Goal: Download file/media

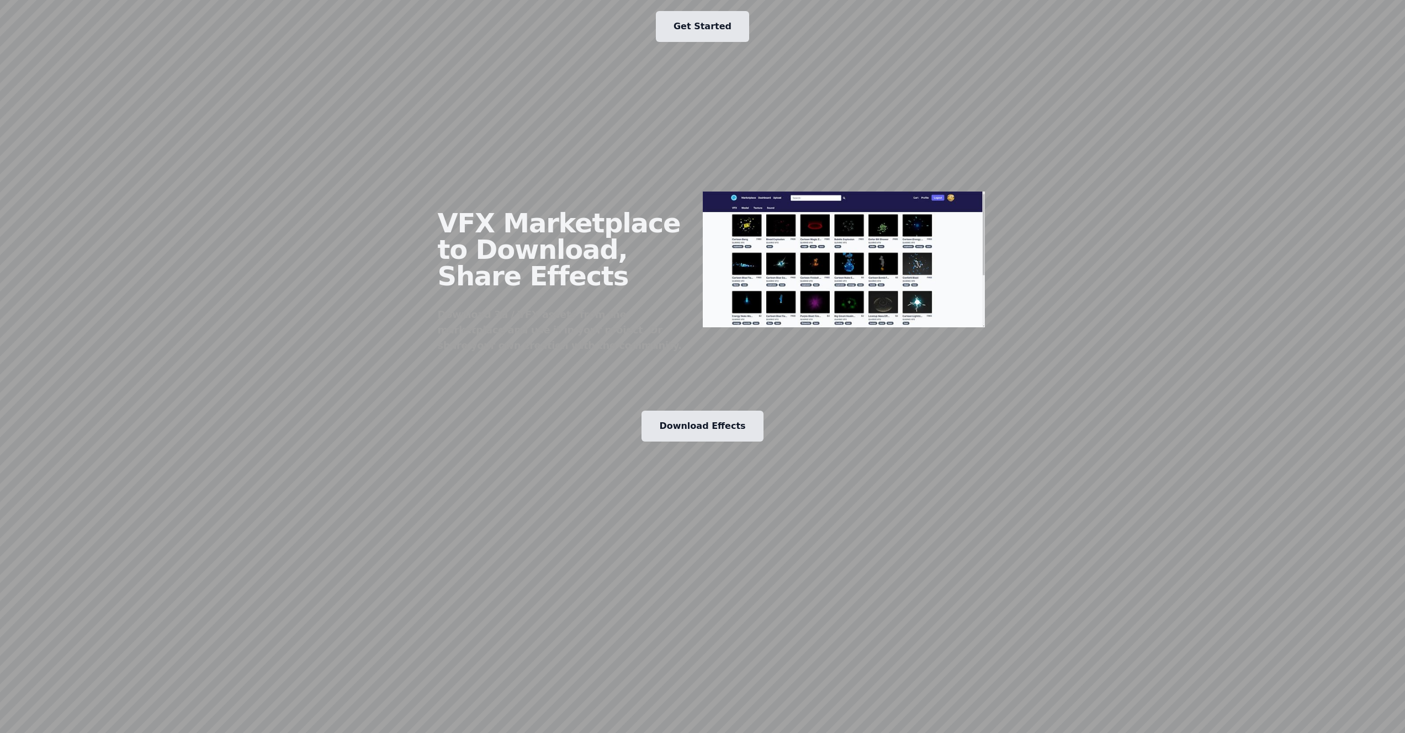
scroll to position [1509, 0]
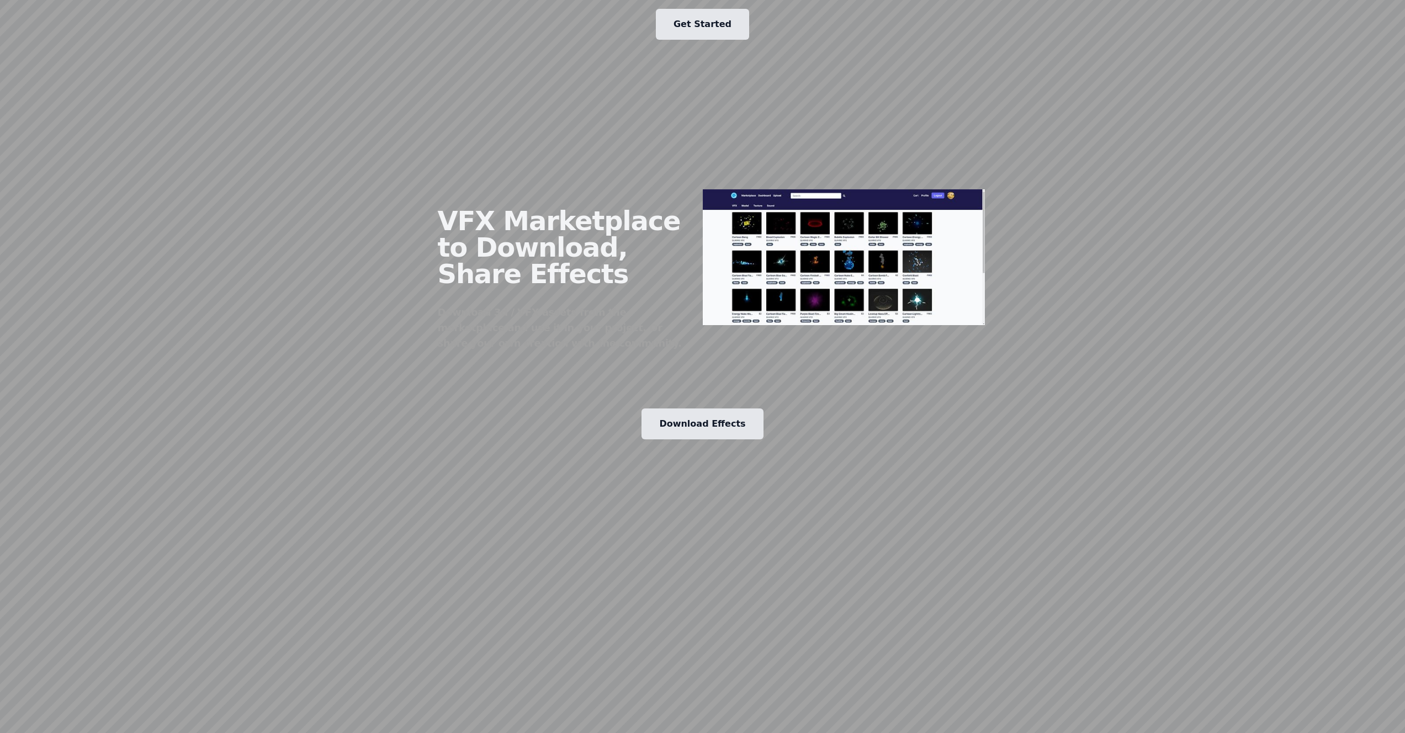
click at [681, 409] on link "Download Effects" at bounding box center [702, 424] width 121 height 31
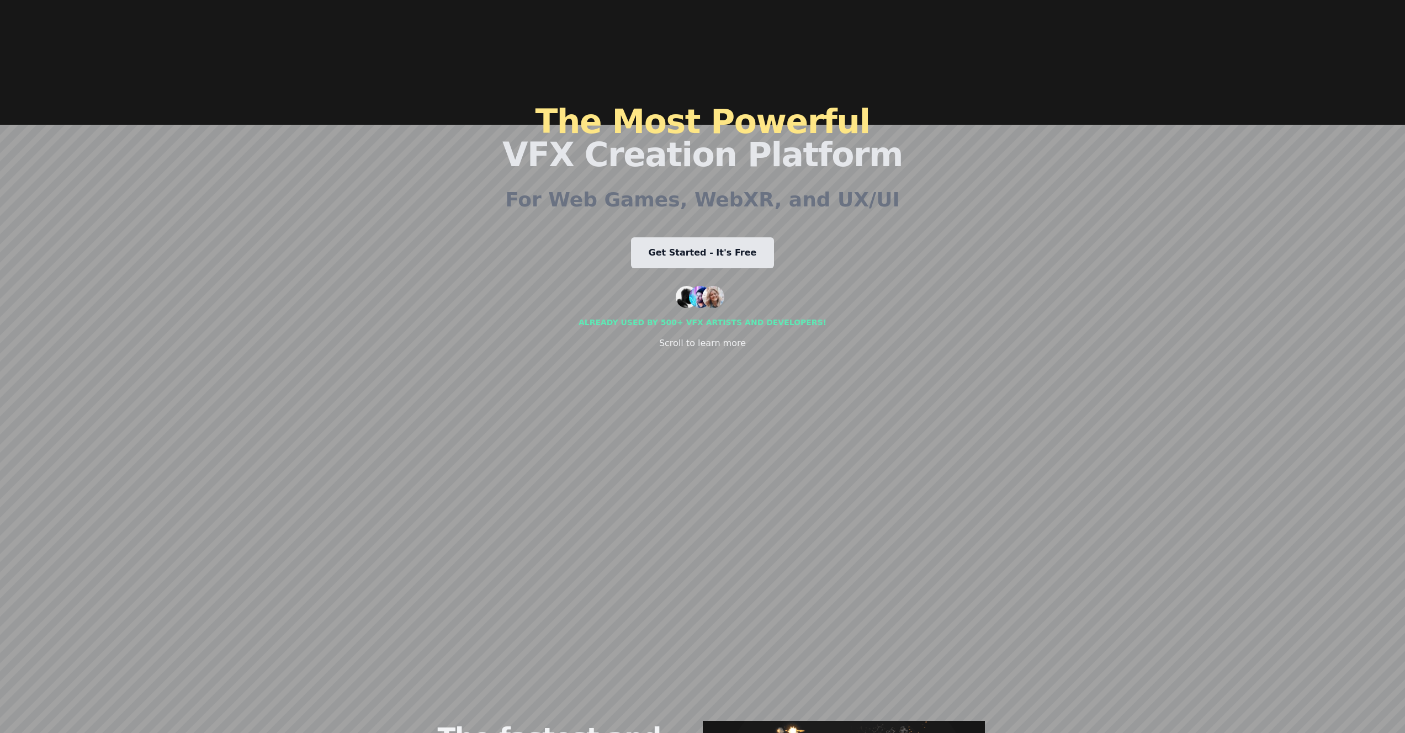
scroll to position [0, 0]
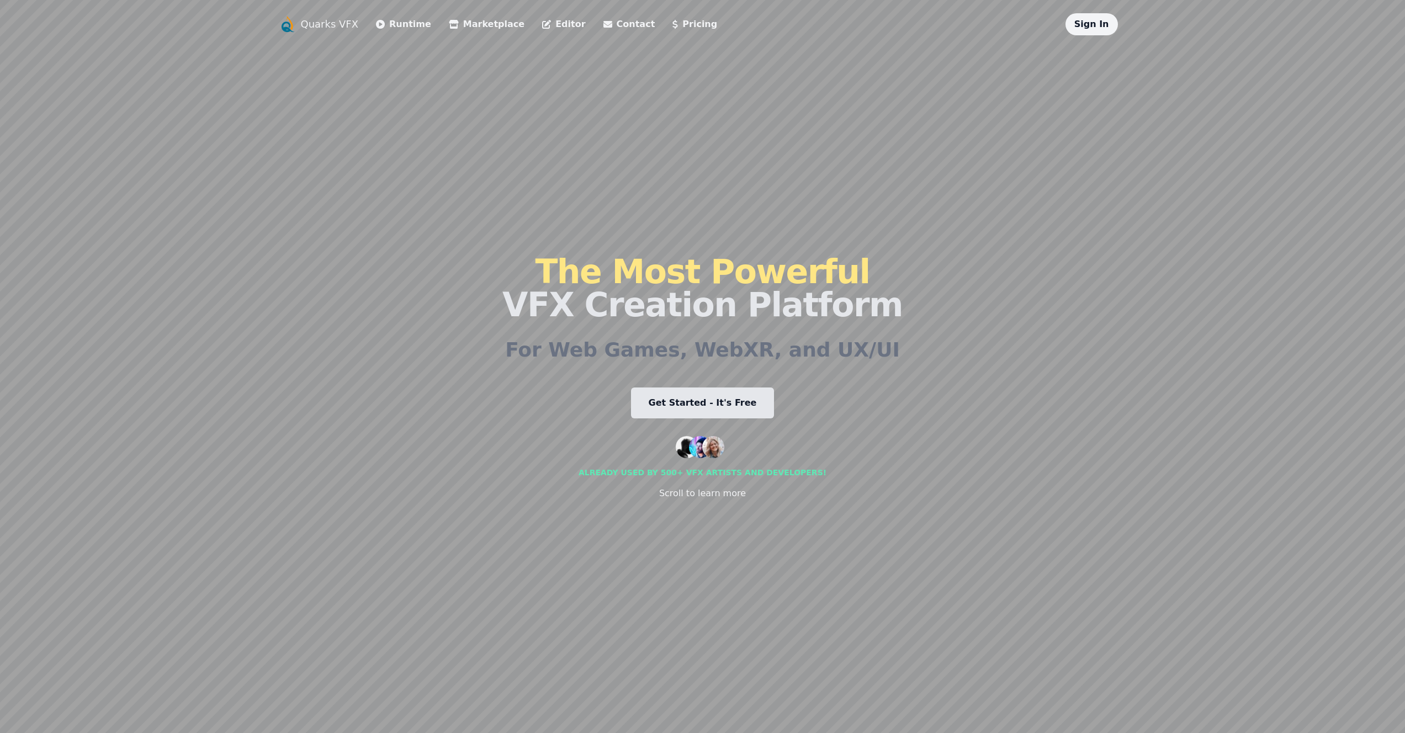
click at [542, 23] on link "Editor" at bounding box center [563, 24] width 43 height 13
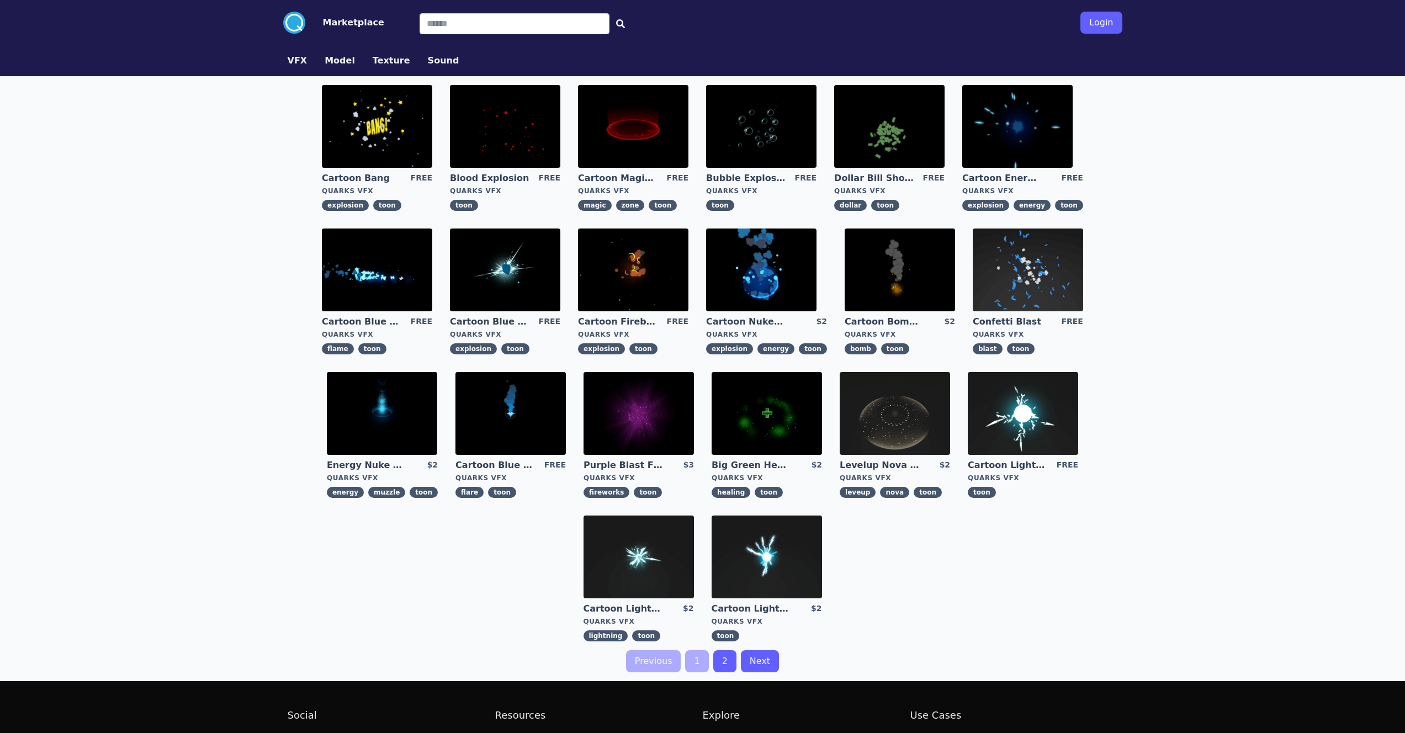
click at [624, 421] on img at bounding box center [639, 413] width 110 height 83
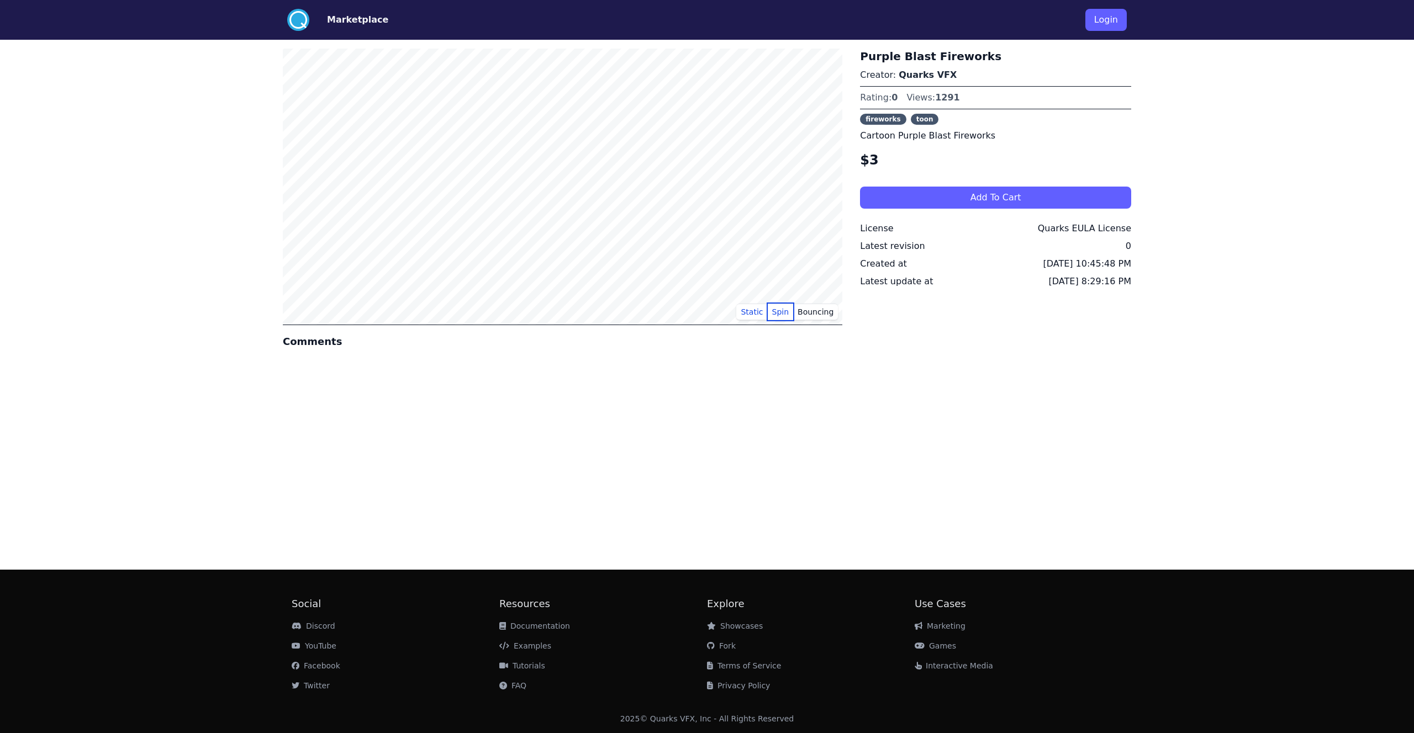
click at [786, 313] on button "Spin" at bounding box center [781, 312] width 26 height 17
click at [818, 311] on button "Bouncing" at bounding box center [815, 312] width 45 height 17
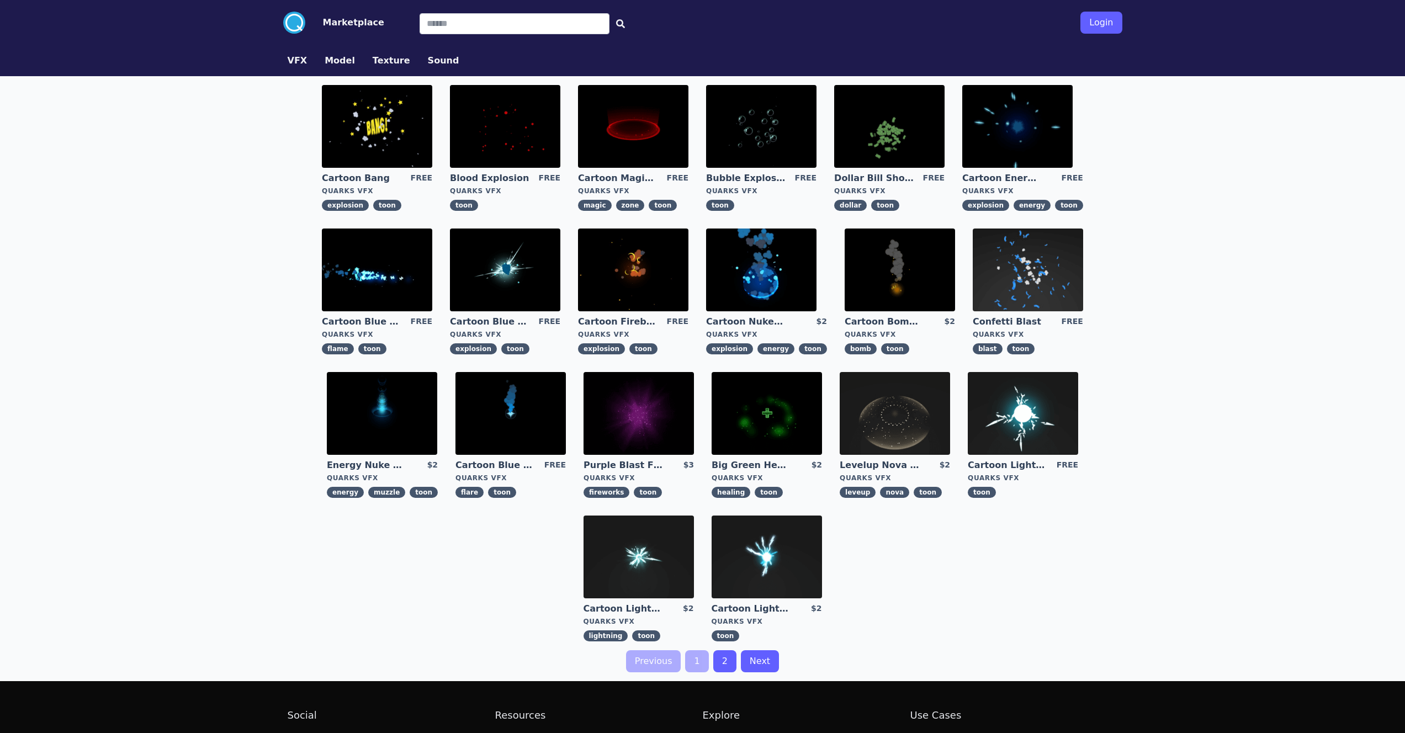
click at [503, 134] on img at bounding box center [505, 126] width 110 height 83
